Goal: Find specific page/section: Find specific page/section

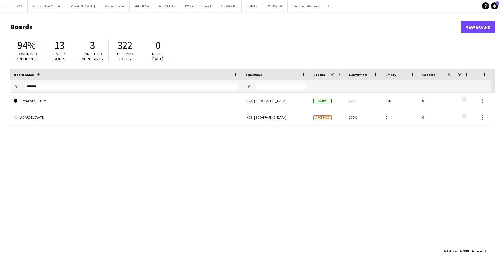
click at [7, 10] on button "Menu" at bounding box center [6, 6] width 12 height 12
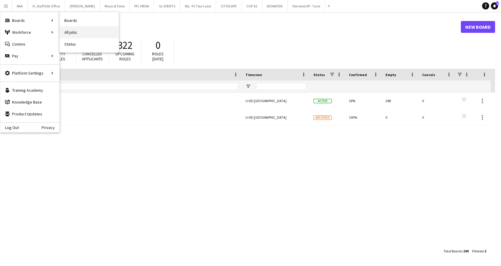
click at [84, 29] on link "All jobs" at bounding box center [89, 32] width 59 height 12
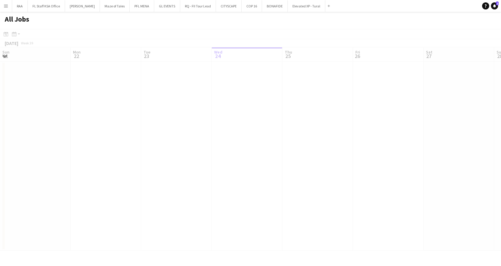
scroll to position [0, 141]
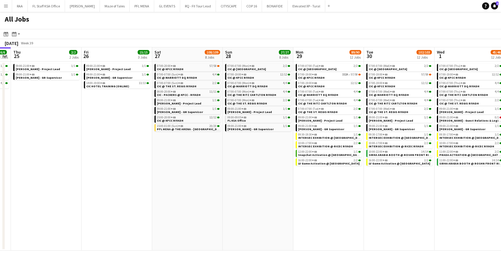
drag, startPoint x: 160, startPoint y: 195, endPoint x: 97, endPoint y: 193, distance: 63.0
click at [97, 193] on app-calendar-viewport "Sun 21 29/29 2 Jobs Mon 22 30/30 3 Jobs Tue 23 34/34 4 Jobs Wed 24 6/6 3 Jobs T…" at bounding box center [250, 148] width 501 height 203
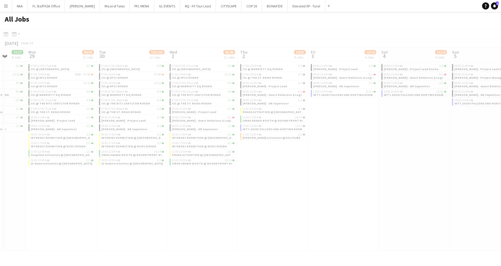
scroll to position [0, 167]
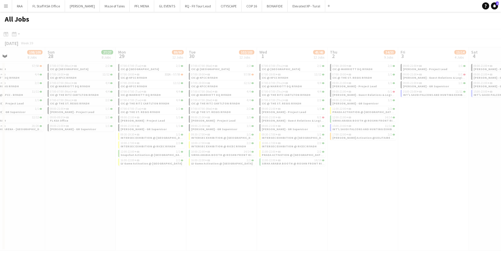
drag, startPoint x: 264, startPoint y: 200, endPoint x: 108, endPoint y: 195, distance: 156.5
click at [108, 195] on app-all-jobs "All Jobs Date picker [DATE] [DATE] [DATE] M [DATE] T [DATE] W [DATE] T [DATE] F…" at bounding box center [250, 131] width 501 height 239
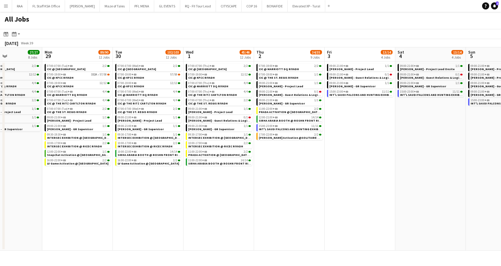
drag, startPoint x: 238, startPoint y: 206, endPoint x: 163, endPoint y: 209, distance: 74.5
click at [163, 209] on app-calendar-viewport "Thu 25 2/2 2 Jobs Fri 26 15/15 3 Jobs Sat 27 108/109 8 Jobs Sun 28 27/27 8 Jobs…" at bounding box center [250, 148] width 501 height 203
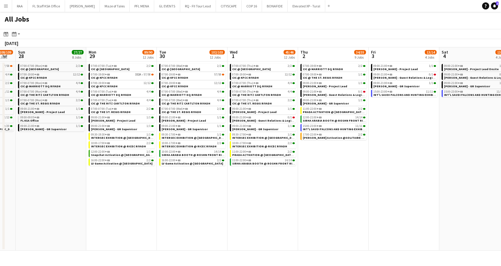
drag, startPoint x: 263, startPoint y: 210, endPoint x: 159, endPoint y: 210, distance: 103.8
click at [159, 210] on app-calendar-viewport "Thu 25 2/2 2 Jobs Fri 26 15/15 3 Jobs Sat 27 108/109 8 Jobs Sun 28 27/27 8 Jobs…" at bounding box center [250, 148] width 501 height 203
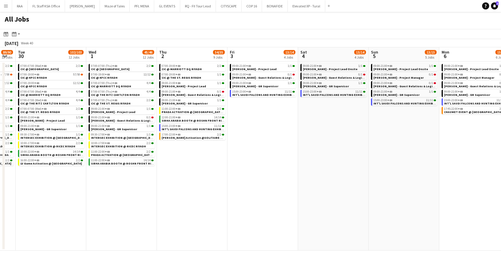
scroll to position [0, 204]
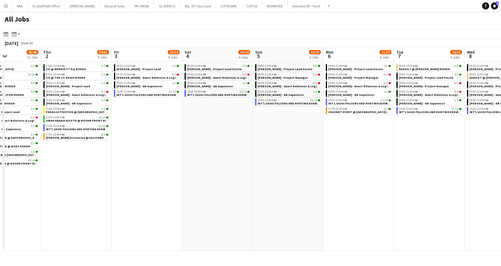
click at [157, 184] on app-all-jobs "All Jobs Date picker [DATE] [DATE] [DATE] M [DATE] T [DATE] W [DATE] T [DATE] F…" at bounding box center [250, 131] width 501 height 239
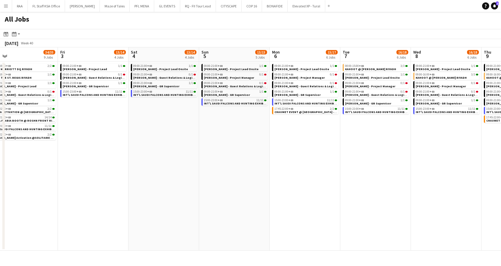
scroll to position [0, 226]
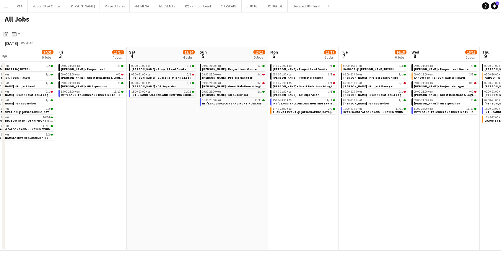
drag, startPoint x: 291, startPoint y: 192, endPoint x: 237, endPoint y: 192, distance: 53.5
click at [237, 192] on app-calendar-viewport "Mon 29 89/90 12 Jobs Tue 30 102/103 12 Jobs Wed 1 45/46 12 Jobs Thu 2 34/35 9 J…" at bounding box center [250, 148] width 501 height 203
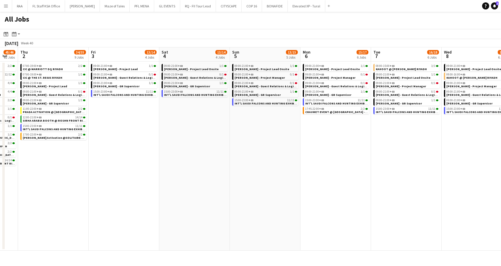
scroll to position [0, 193]
drag, startPoint x: 107, startPoint y: 138, endPoint x: 140, endPoint y: 140, distance: 33.2
click at [140, 140] on app-calendar-viewport "Mon 29 89/90 12 Jobs Tue 30 102/103 12 Jobs Wed 1 45/46 12 Jobs Thu 2 34/35 9 J…" at bounding box center [250, 148] width 501 height 203
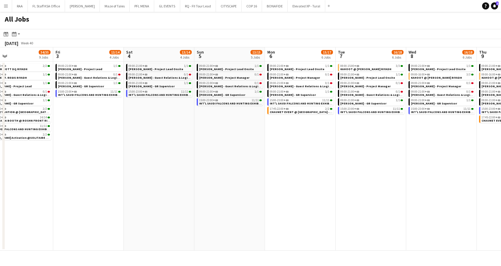
drag, startPoint x: 198, startPoint y: 156, endPoint x: 162, endPoint y: 146, distance: 37.4
click at [162, 146] on app-calendar-viewport "Mon 29 89/90 12 Jobs Tue 30 102/103 12 Jobs Wed 1 45/46 12 Jobs Thu 2 34/35 9 J…" at bounding box center [250, 148] width 501 height 203
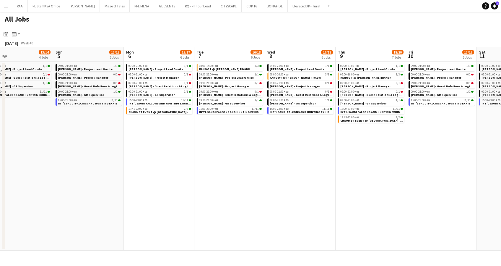
scroll to position [0, 234]
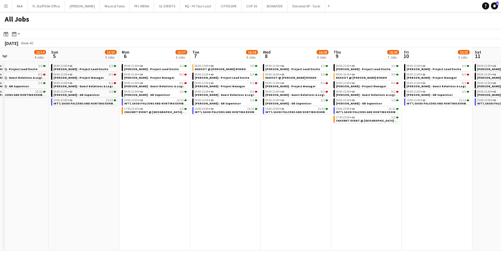
drag, startPoint x: 370, startPoint y: 208, endPoint x: 225, endPoint y: 207, distance: 145.7
click at [225, 207] on app-calendar-viewport "Wed 1 45/46 12 Jobs Thu 2 34/35 9 Jobs Fri 3 13/14 4 Jobs Sat 4 13/14 4 Jobs Su…" at bounding box center [250, 148] width 501 height 203
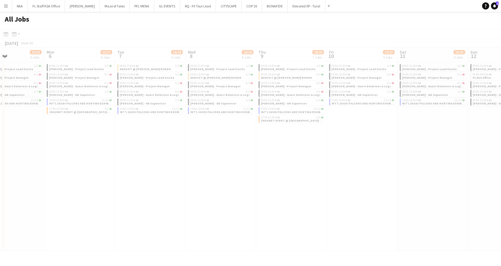
drag, startPoint x: 308, startPoint y: 206, endPoint x: 201, endPoint y: 204, distance: 106.4
click at [201, 204] on app-all-jobs "All Jobs Date picker [DATE] [DATE] [DATE] M [DATE] T [DATE] W [DATE] T [DATE] F…" at bounding box center [250, 131] width 501 height 239
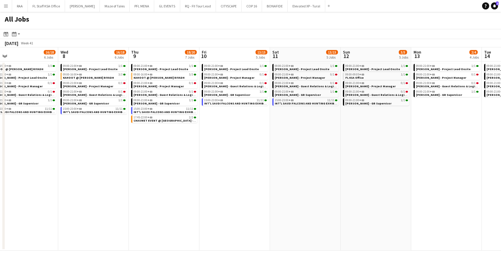
drag, startPoint x: 363, startPoint y: 190, endPoint x: 223, endPoint y: 192, distance: 139.8
click at [223, 192] on app-calendar-viewport "Fri 3 13/14 4 Jobs Sat 4 13/14 4 Jobs Sun 5 13/15 5 Jobs Mon 6 15/17 6 Jobs Tue…" at bounding box center [250, 148] width 501 height 203
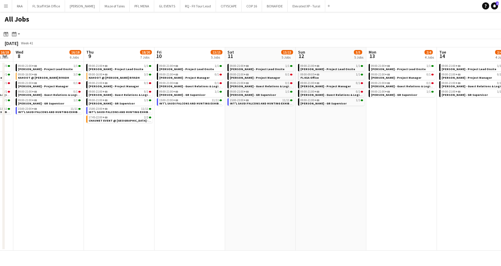
scroll to position [0, 202]
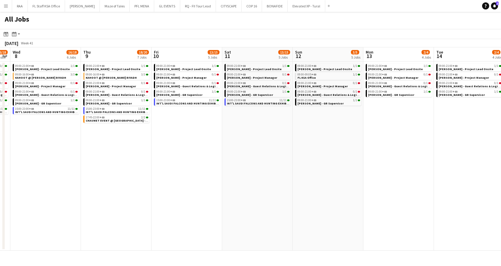
drag, startPoint x: 298, startPoint y: 188, endPoint x: 263, endPoint y: 188, distance: 35.8
click at [263, 188] on app-calendar-viewport "Sun 5 13/15 5 Jobs Mon 6 15/17 6 Jobs Tue 7 16/18 6 Jobs Wed 8 16/18 6 Jobs Thu…" at bounding box center [250, 148] width 501 height 203
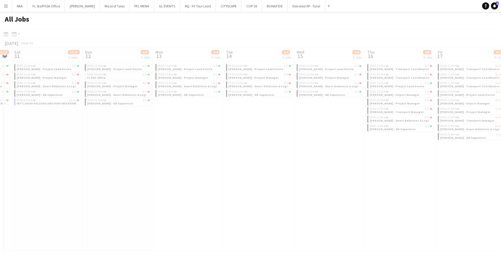
scroll to position [0, 166]
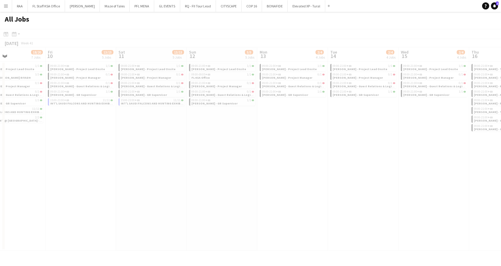
drag, startPoint x: 314, startPoint y: 184, endPoint x: 208, endPoint y: 188, distance: 106.2
click at [203, 188] on app-all-jobs "All Jobs Date picker [DATE] [DATE] [DATE] M [DATE] T [DATE] W [DATE] T [DATE] F…" at bounding box center [250, 131] width 501 height 239
